Goal: Find contact information: Find contact information

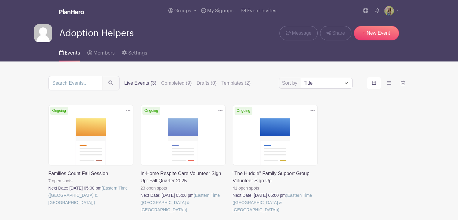
click at [141, 213] on link at bounding box center [141, 213] width 0 height 0
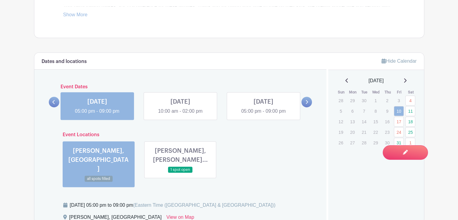
scroll to position [349, 0]
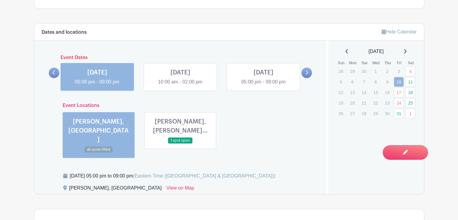
click at [180, 144] on link at bounding box center [180, 144] width 0 height 0
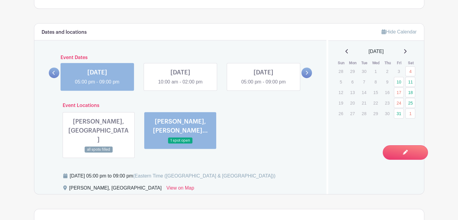
click at [180, 85] on link at bounding box center [180, 85] width 0 height 0
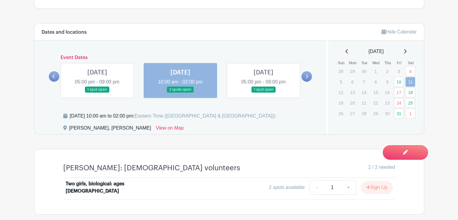
click at [263, 93] on link at bounding box center [263, 93] width 0 height 0
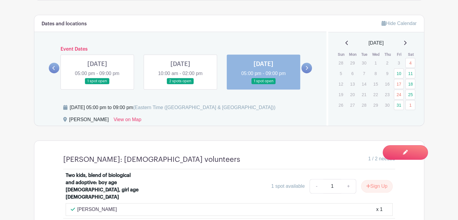
scroll to position [355, 0]
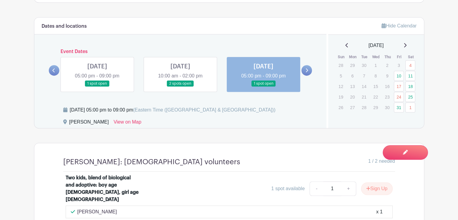
click at [307, 69] on icon at bounding box center [307, 70] width 2 height 4
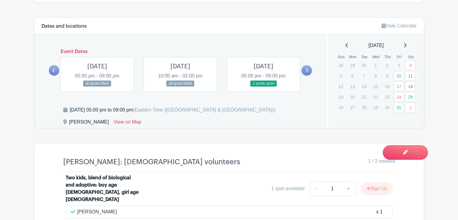
click at [406, 45] on icon at bounding box center [404, 45] width 3 height 5
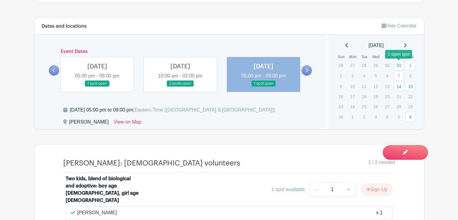
click at [399, 67] on link "31" at bounding box center [399, 65] width 10 height 10
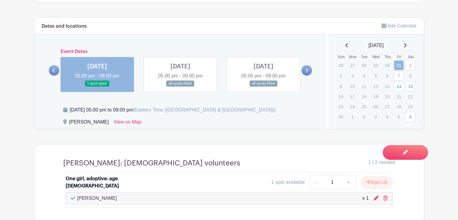
click at [180, 87] on link at bounding box center [180, 87] width 0 height 0
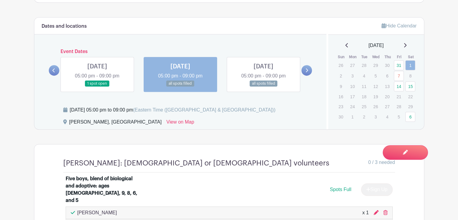
click at [263, 87] on link at bounding box center [263, 87] width 0 height 0
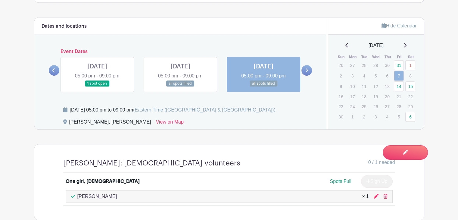
click at [180, 87] on link at bounding box center [180, 87] width 0 height 0
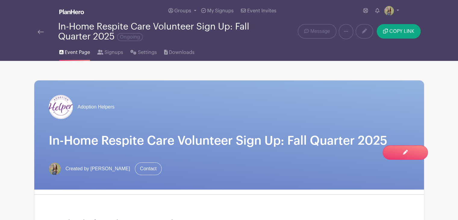
click at [39, 33] on img at bounding box center [41, 32] width 6 height 4
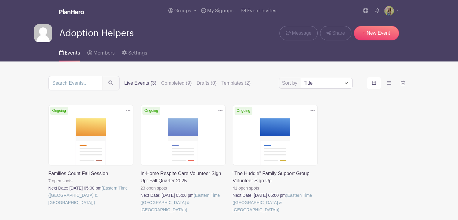
click at [48, 206] on link at bounding box center [48, 206] width 0 height 0
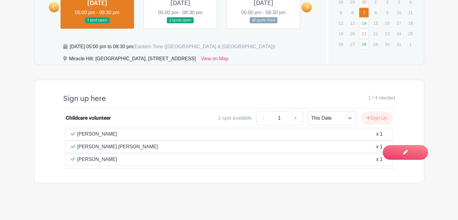
scroll to position [364, 0]
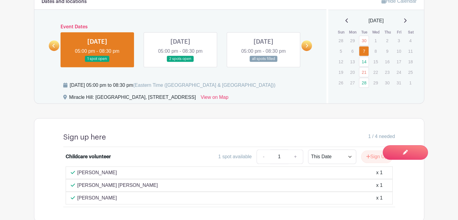
click at [180, 62] on link at bounding box center [180, 62] width 0 height 0
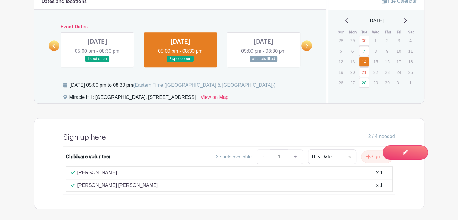
click at [263, 62] on link at bounding box center [263, 62] width 0 height 0
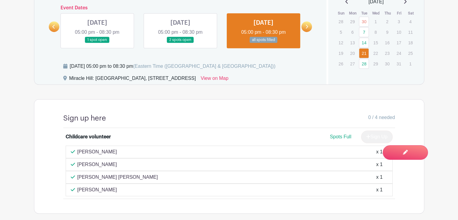
scroll to position [372, 0]
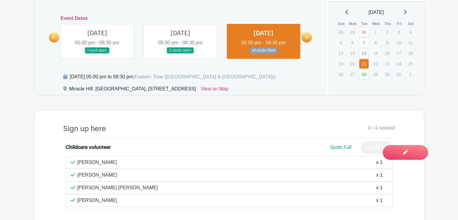
click at [305, 37] on link at bounding box center [306, 37] width 11 height 11
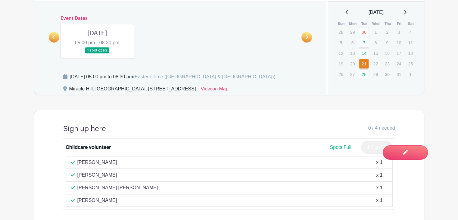
click at [97, 54] on link at bounding box center [97, 54] width 0 height 0
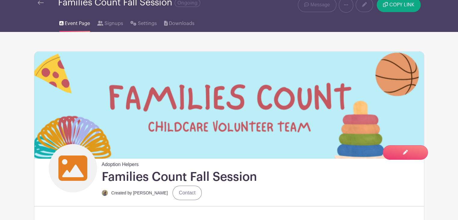
scroll to position [10, 0]
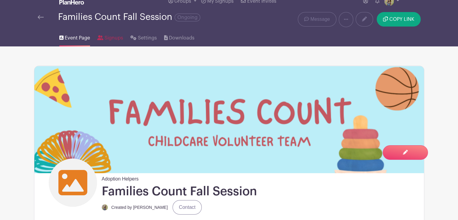
click at [110, 37] on span "Signups" at bounding box center [113, 37] width 19 height 7
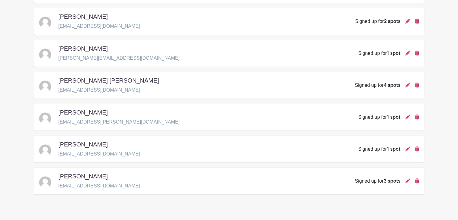
scroll to position [235, 0]
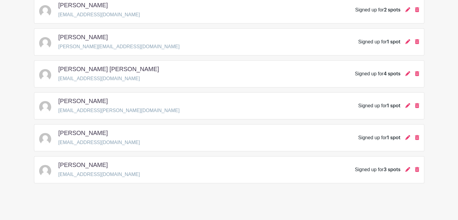
drag, startPoint x: 125, startPoint y: 141, endPoint x: 59, endPoint y: 135, distance: 66.2
click at [59, 135] on div "[PERSON_NAME] [EMAIL_ADDRESS][DOMAIN_NAME] Signed up for 1 spot" at bounding box center [229, 137] width 380 height 17
copy div "[PERSON_NAME] [EMAIL_ADDRESS][DOMAIN_NAME]"
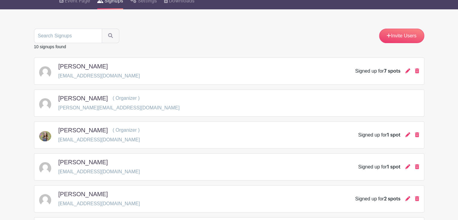
scroll to position [0, 0]
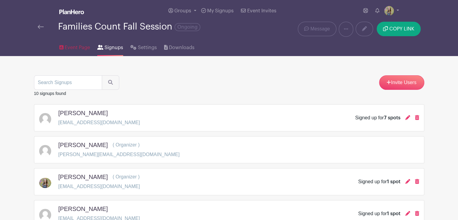
click at [83, 53] on link "Event Page" at bounding box center [74, 46] width 31 height 19
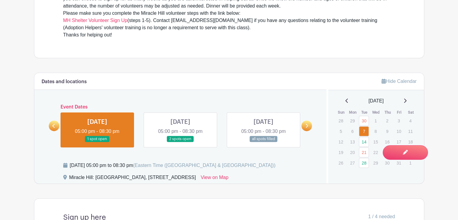
scroll to position [387, 0]
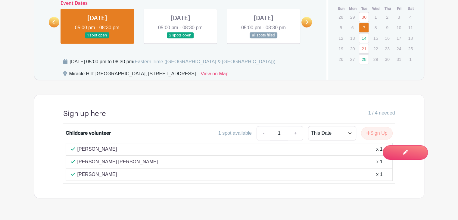
click at [180, 39] on link at bounding box center [180, 39] width 0 height 0
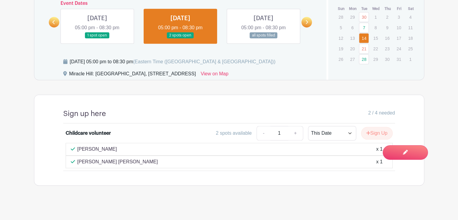
click at [263, 39] on link at bounding box center [263, 39] width 0 height 0
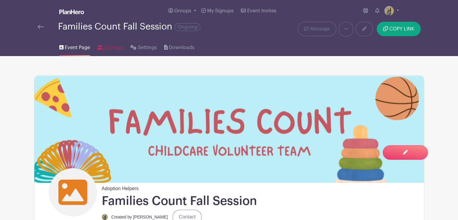
click at [106, 48] on span "Signups" at bounding box center [113, 47] width 19 height 7
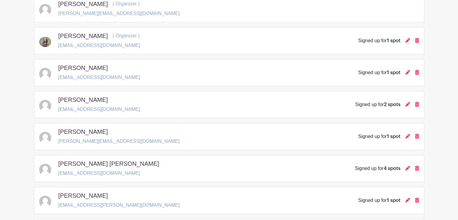
scroll to position [141, 0]
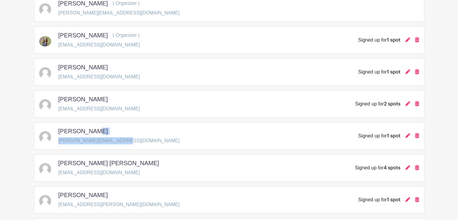
drag, startPoint x: 119, startPoint y: 140, endPoint x: 58, endPoint y: 128, distance: 61.3
click at [58, 128] on div "Casey Sudduth [EMAIL_ADDRESS][DOMAIN_NAME] Signed up for 1 spot" at bounding box center [229, 135] width 380 height 17
copy div "Casey Sudduth [EMAIL_ADDRESS][DOMAIN_NAME]"
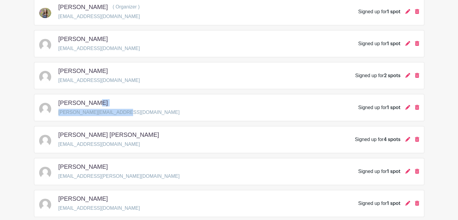
scroll to position [171, 0]
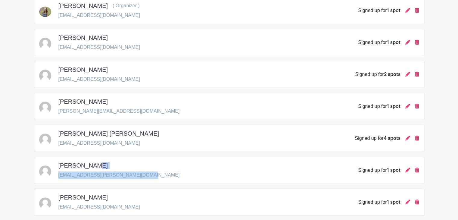
drag, startPoint x: 138, startPoint y: 173, endPoint x: 58, endPoint y: 165, distance: 81.1
click at [58, 165] on div "[PERSON_NAME] [EMAIL_ADDRESS][PERSON_NAME][DOMAIN_NAME] Signed up for 1 spot" at bounding box center [229, 170] width 380 height 17
copy div "[PERSON_NAME] [EMAIL_ADDRESS][PERSON_NAME][DOMAIN_NAME]"
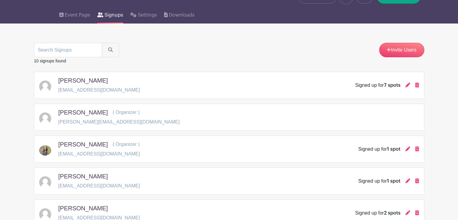
scroll to position [0, 0]
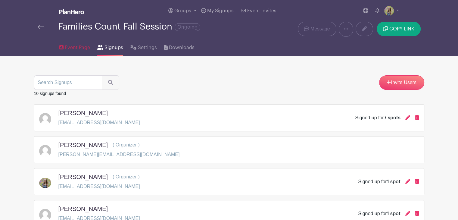
click at [82, 45] on span "Event Page" at bounding box center [77, 47] width 25 height 7
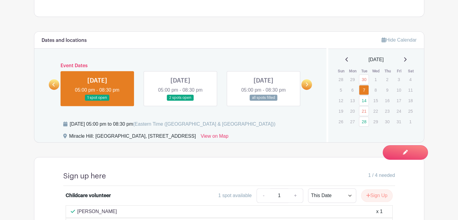
scroll to position [382, 0]
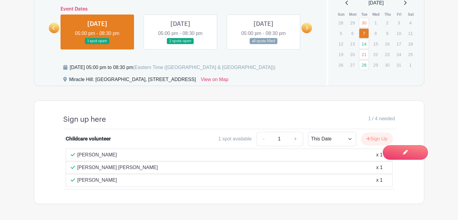
click at [180, 44] on link at bounding box center [180, 44] width 0 height 0
